Goal: Navigation & Orientation: Go to known website

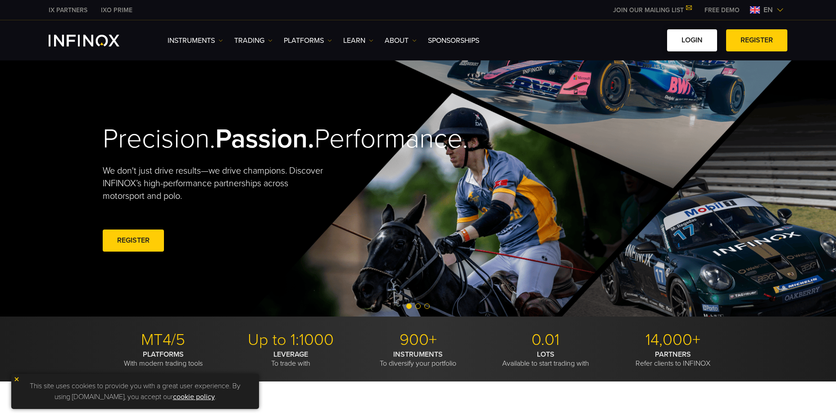
click at [701, 38] on link "LOGIN" at bounding box center [692, 40] width 50 height 22
